Goal: Transaction & Acquisition: Obtain resource

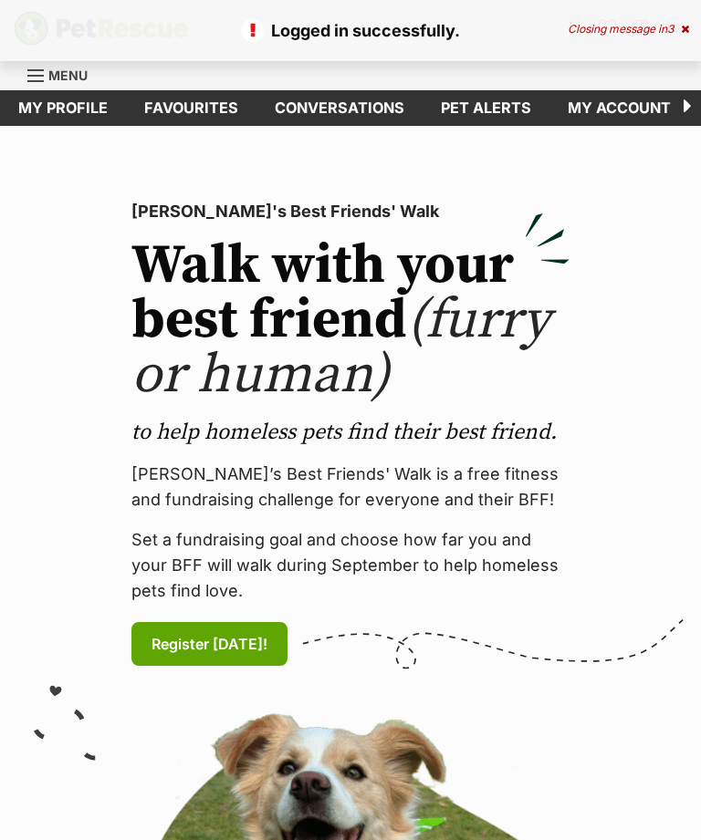
click at [686, 27] on icon at bounding box center [684, 29] width 8 height 11
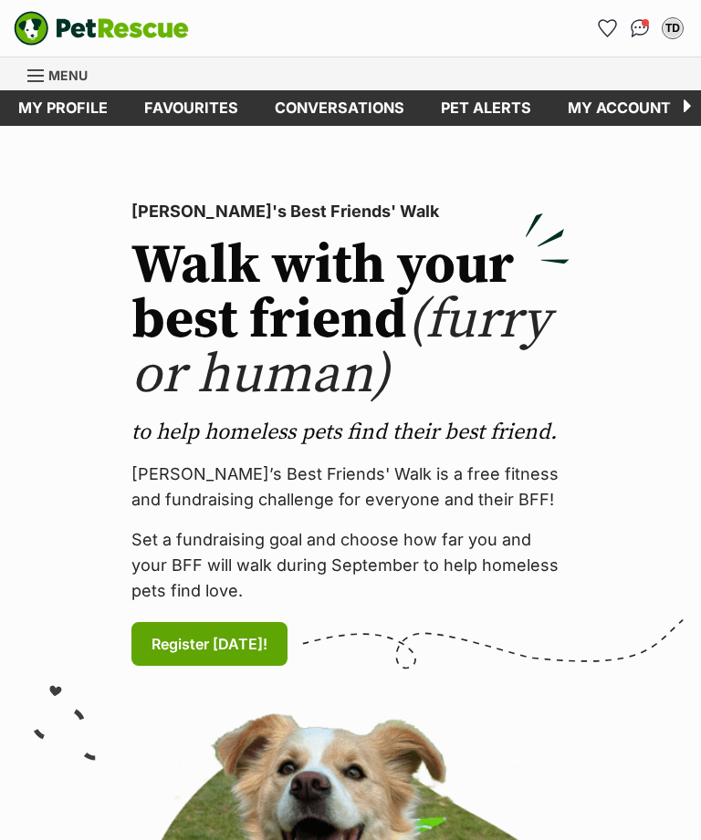
click at [615, 23] on icon "Favourites" at bounding box center [606, 28] width 17 height 16
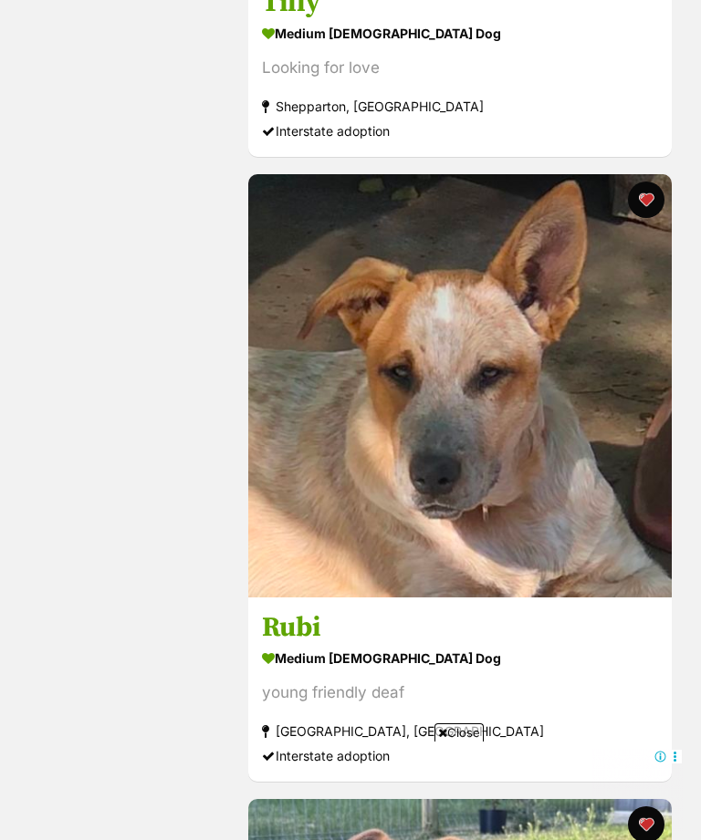
scroll to position [861, 0]
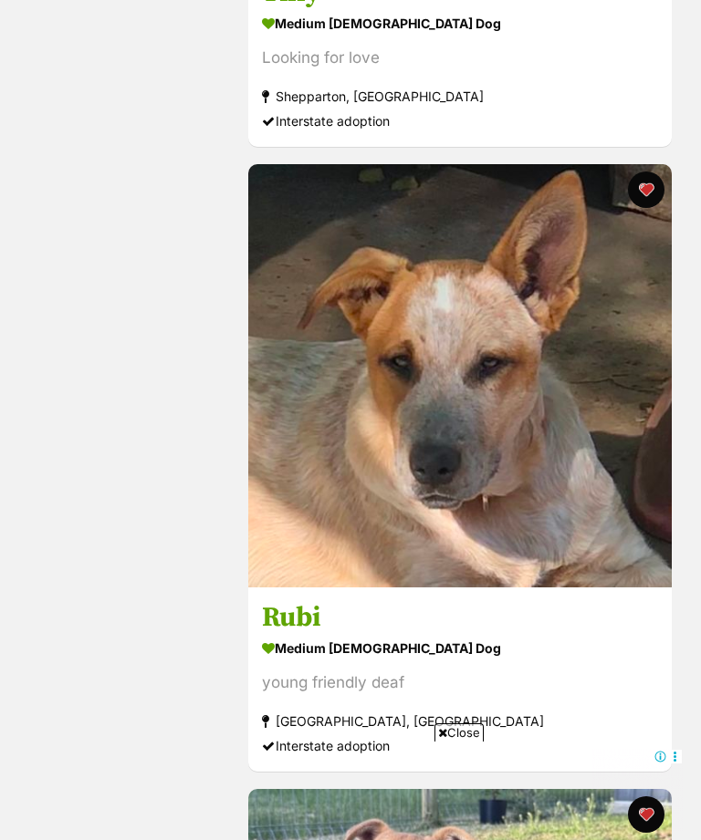
click at [468, 742] on span "Close" at bounding box center [458, 732] width 49 height 18
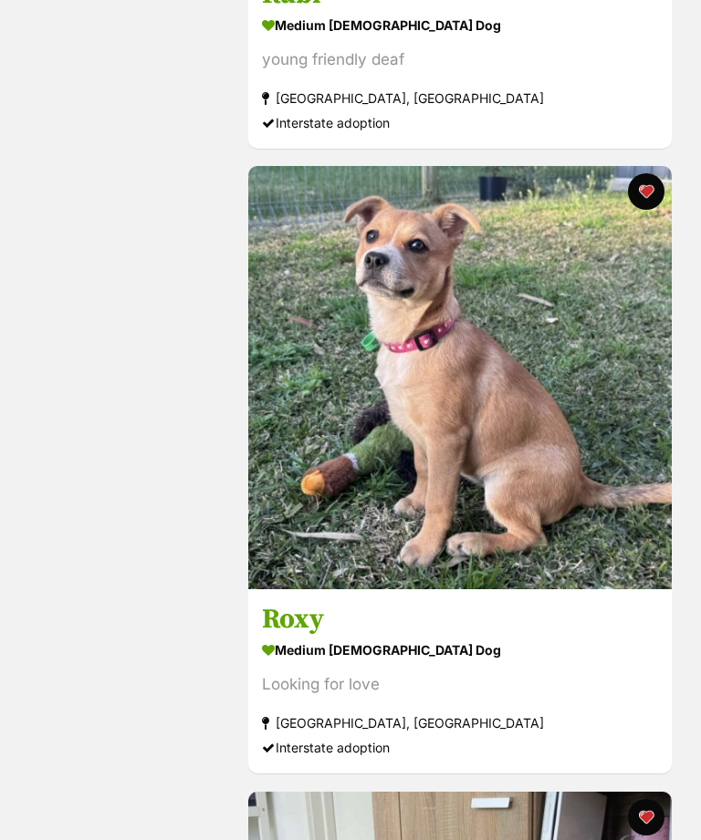
scroll to position [1482, 0]
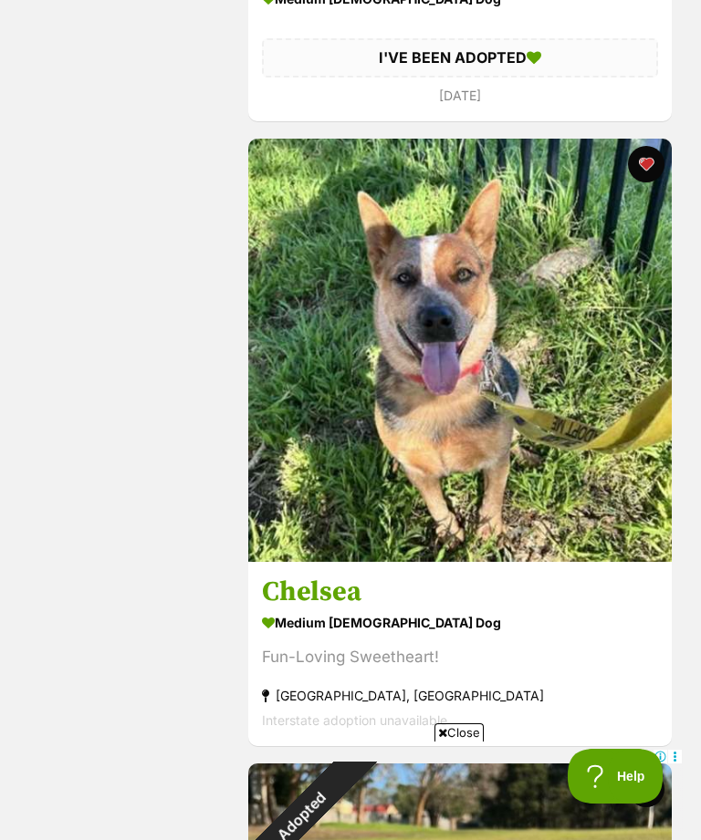
click at [585, 471] on img at bounding box center [459, 350] width 423 height 423
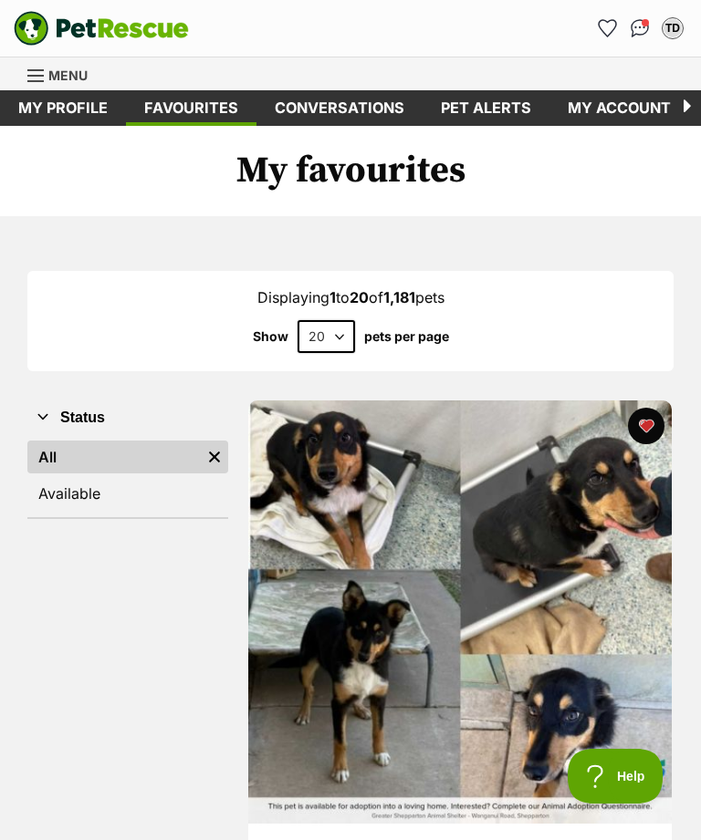
click at [69, 72] on span "Menu" at bounding box center [67, 76] width 39 height 16
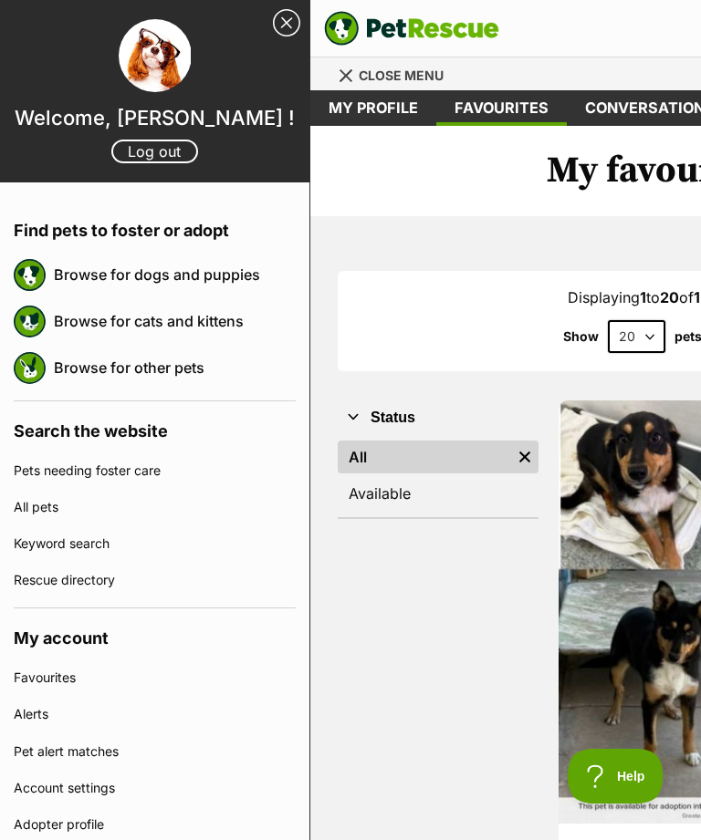
click at [181, 277] on link "Browse for dogs and puppies" at bounding box center [175, 274] width 242 height 38
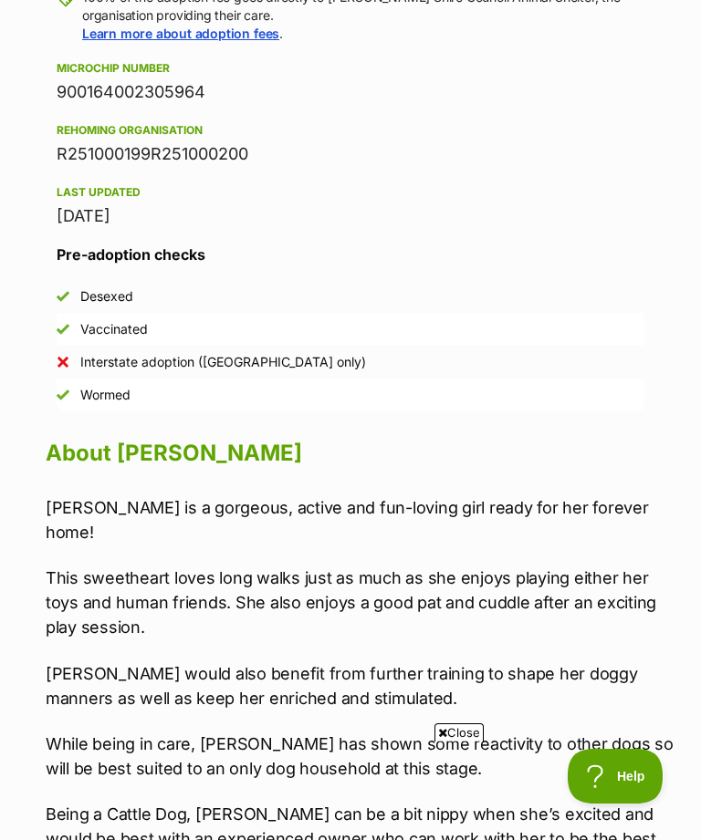
scroll to position [1238, 0]
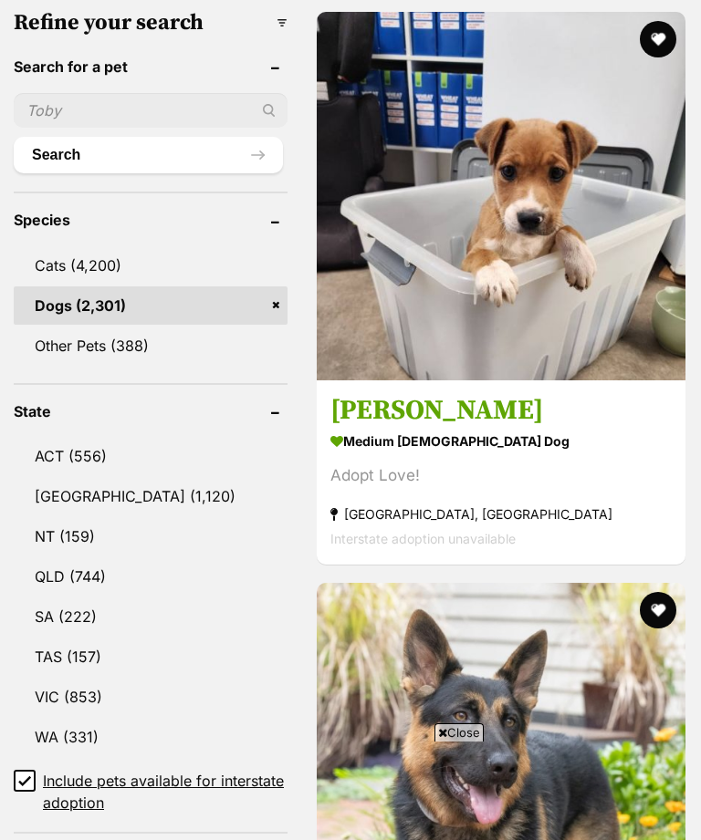
click at [465, 742] on span "Close" at bounding box center [458, 732] width 49 height 18
click at [69, 704] on link "VIC (853)" at bounding box center [151, 697] width 274 height 38
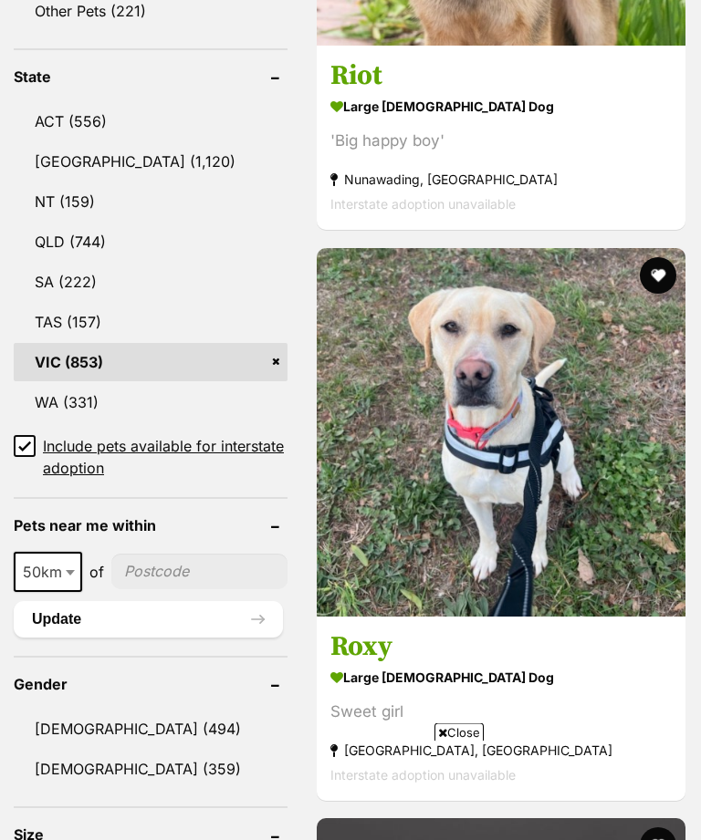
scroll to position [1091, 0]
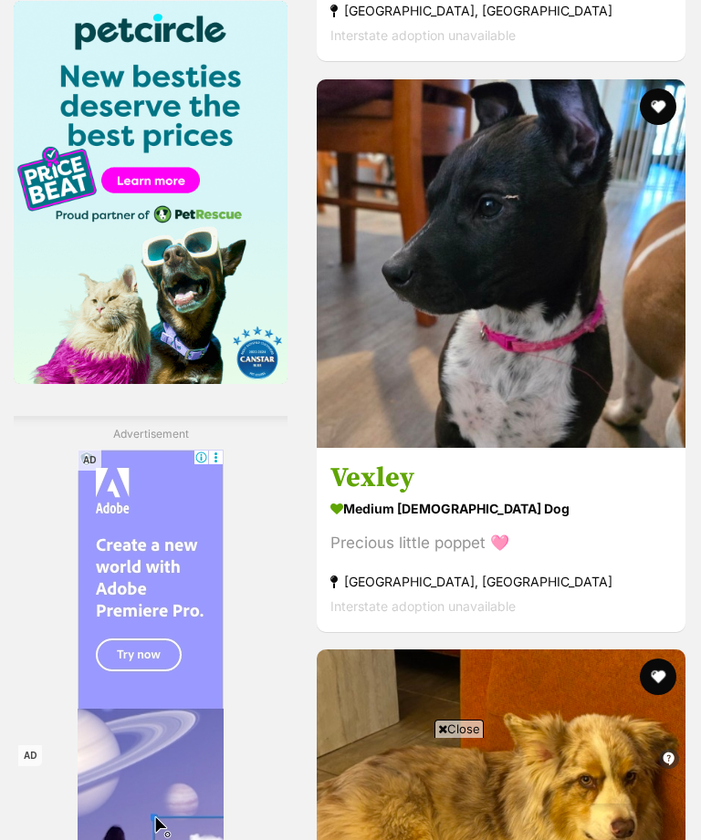
click at [344, 495] on h3 "Vexley" at bounding box center [500, 478] width 341 height 35
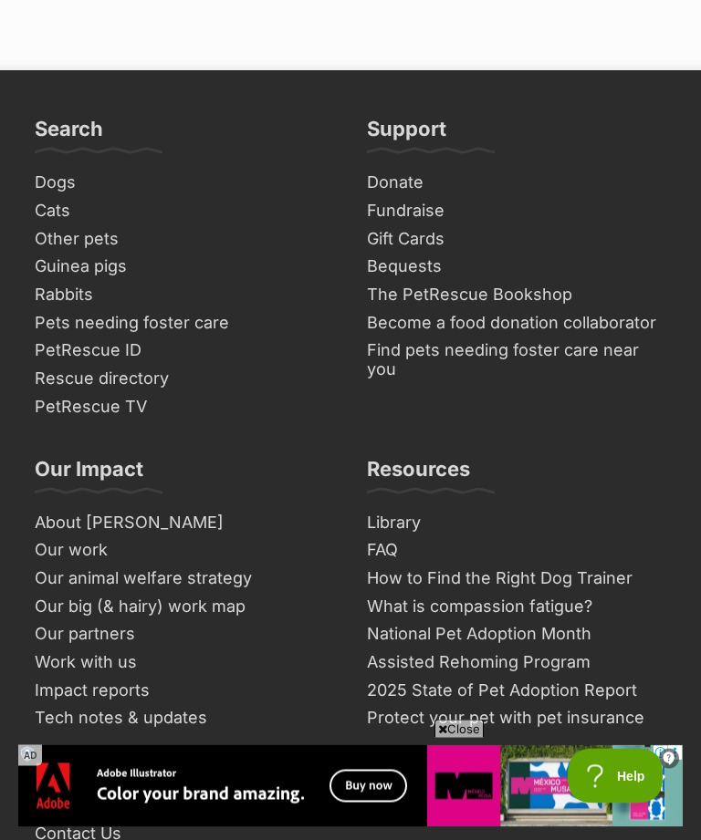
scroll to position [13454, 0]
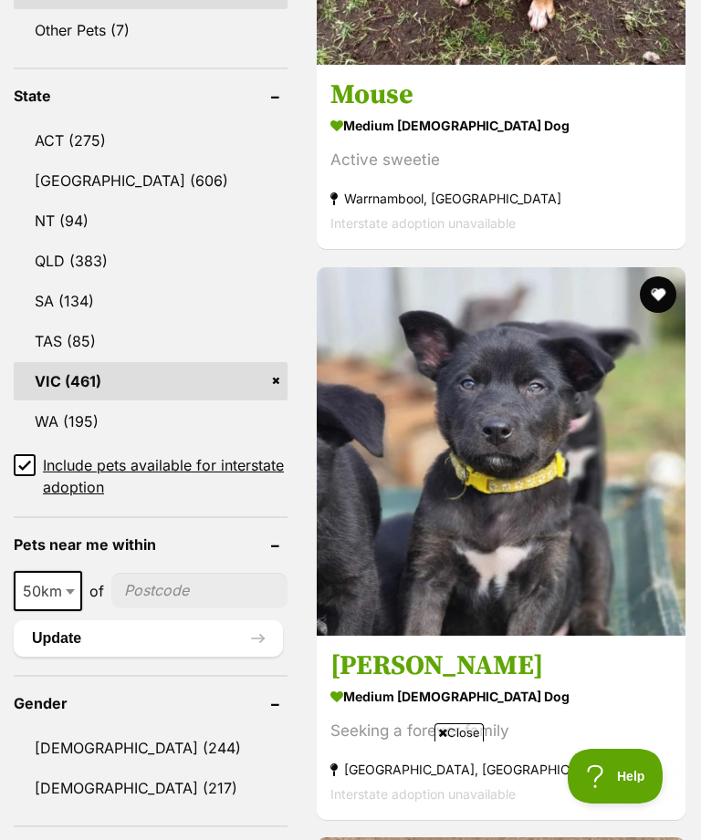
click at [465, 789] on section "medium [DEMOGRAPHIC_DATA] Dog Seeking a forever family [GEOGRAPHIC_DATA], [GEOG…" at bounding box center [500, 744] width 341 height 123
